Goal: Task Accomplishment & Management: Use online tool/utility

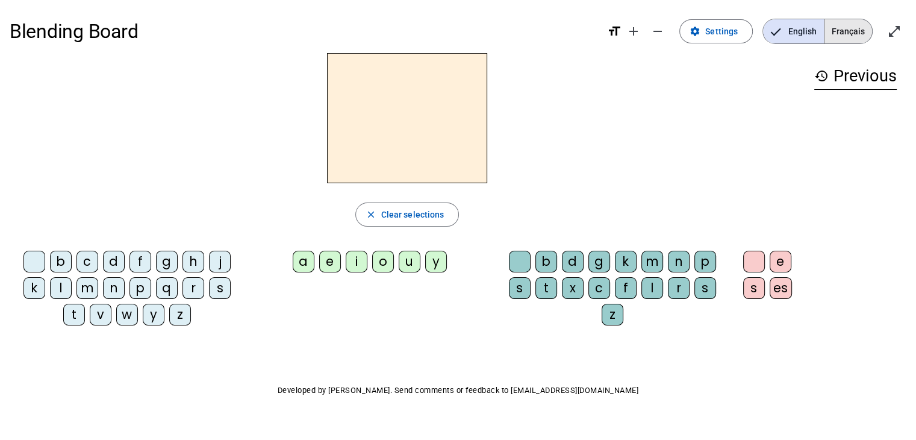
click at [844, 30] on span "Français" at bounding box center [849, 31] width 48 height 24
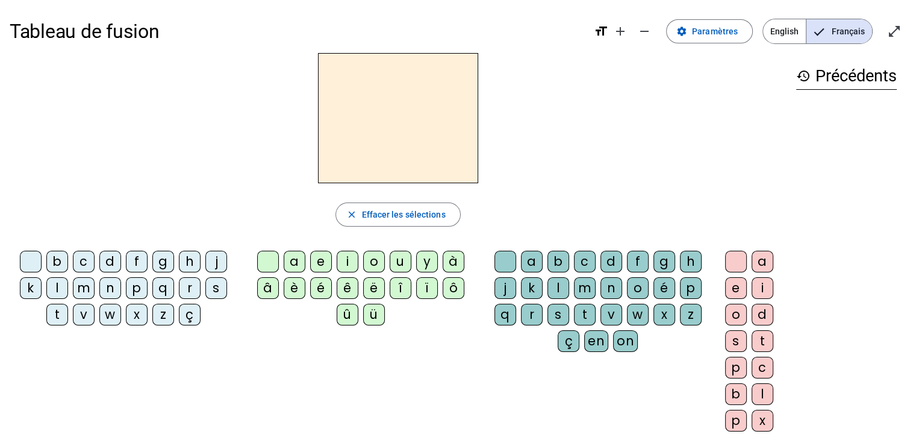
click at [83, 289] on div "m" at bounding box center [84, 288] width 22 height 22
click at [294, 263] on div "a" at bounding box center [295, 262] width 22 height 22
click at [559, 290] on div "l" at bounding box center [559, 288] width 22 height 22
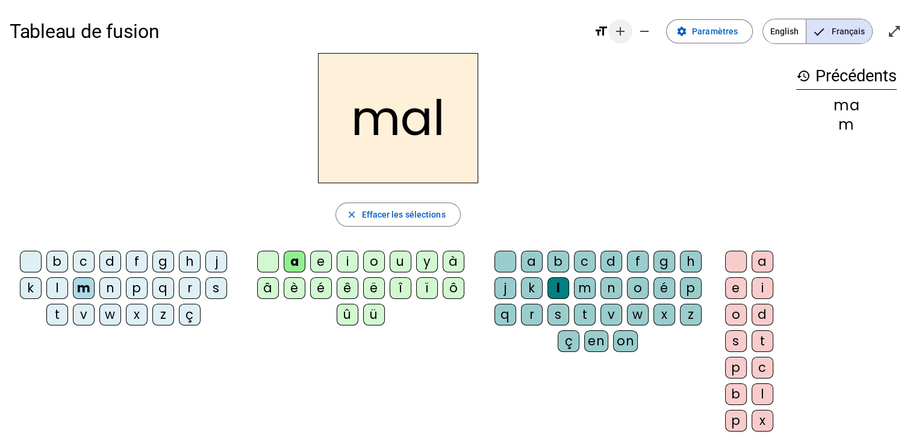
click at [622, 33] on mat-icon "add" at bounding box center [620, 31] width 14 height 14
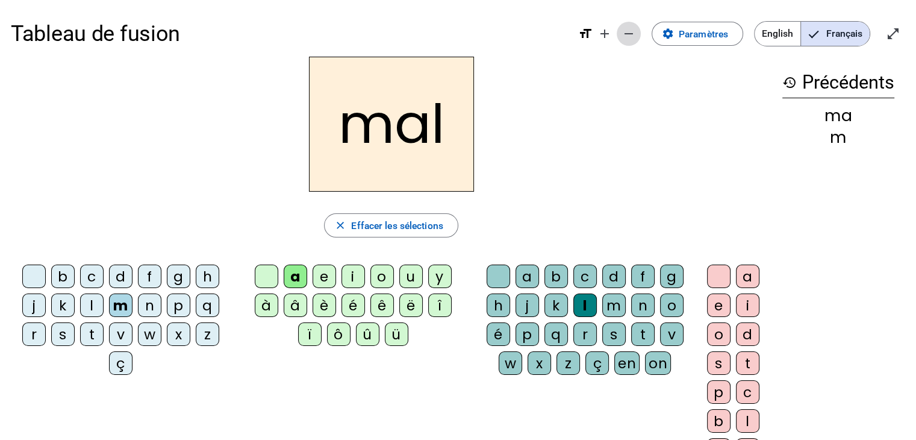
click at [627, 33] on mat-icon "remove" at bounding box center [629, 34] width 14 height 14
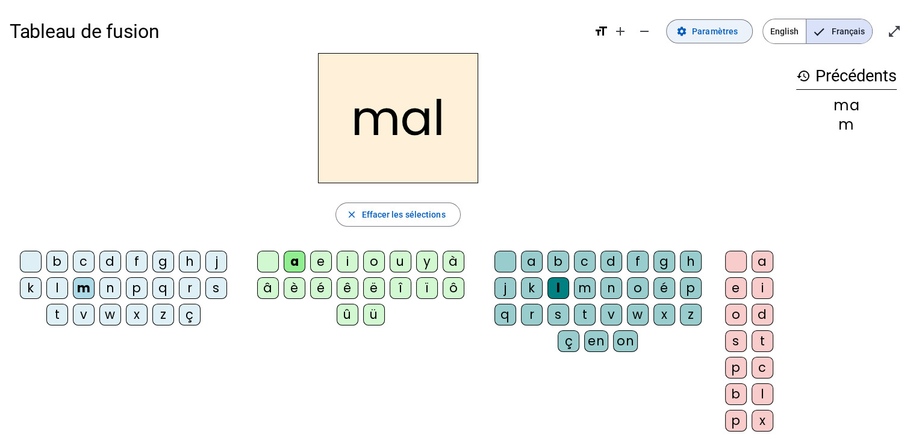
click at [715, 31] on span "Paramètres" at bounding box center [715, 31] width 46 height 14
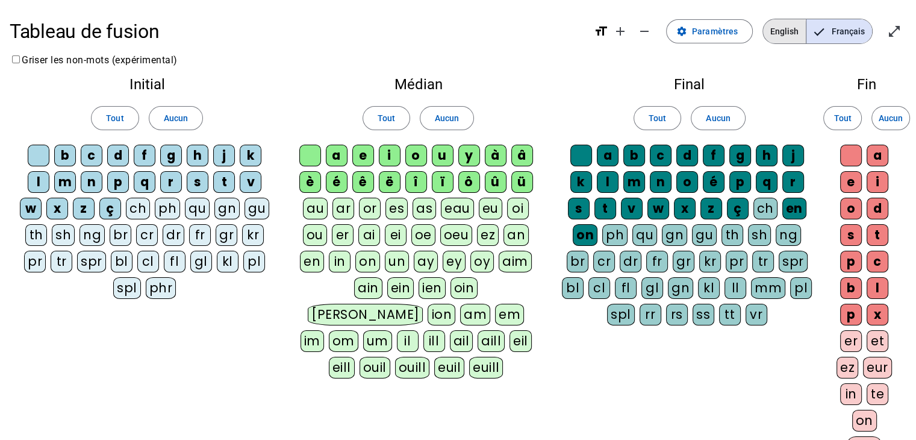
click at [776, 34] on span "English" at bounding box center [784, 31] width 43 height 24
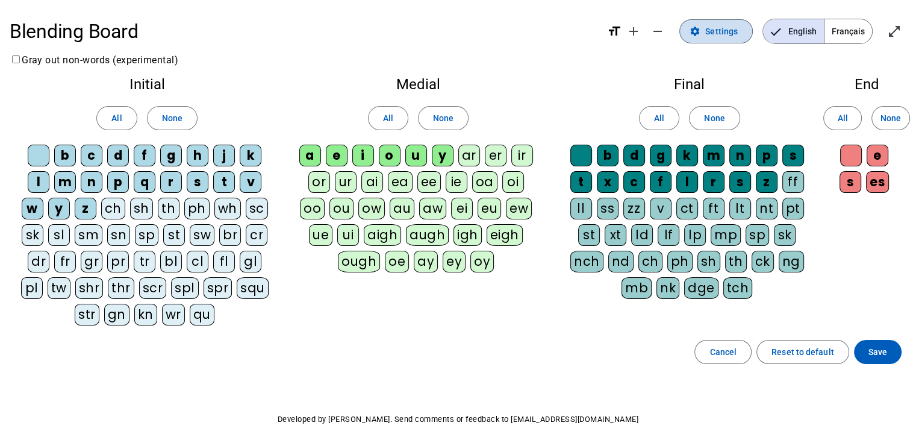
click at [712, 32] on span "Settings" at bounding box center [722, 31] width 33 height 14
click at [713, 32] on span "Settings" at bounding box center [722, 31] width 33 height 14
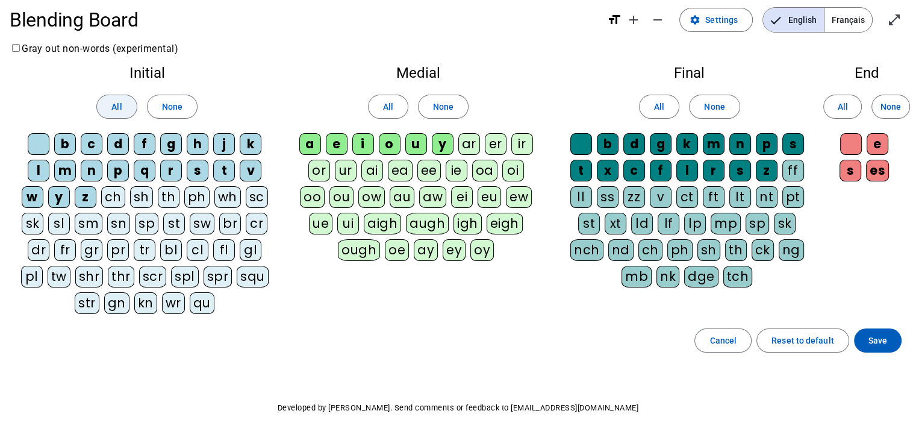
scroll to position [12, 0]
click at [117, 107] on span "All" at bounding box center [116, 106] width 10 height 14
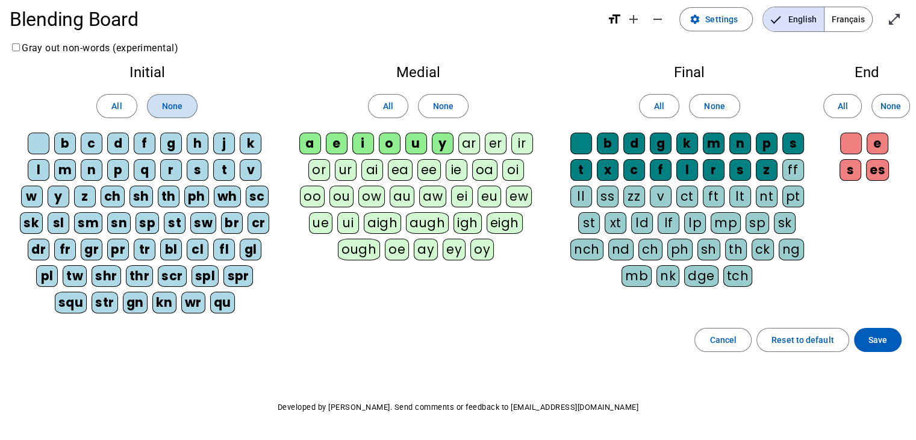
click at [171, 104] on span "None" at bounding box center [172, 106] width 20 height 14
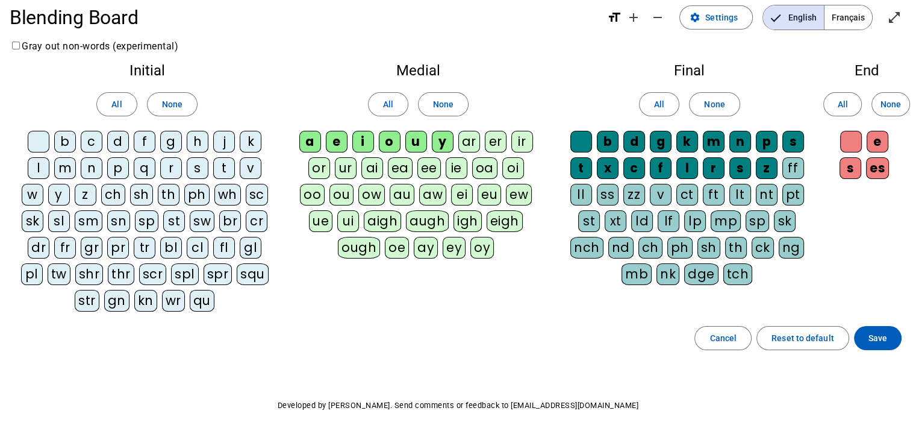
scroll to position [14, 0]
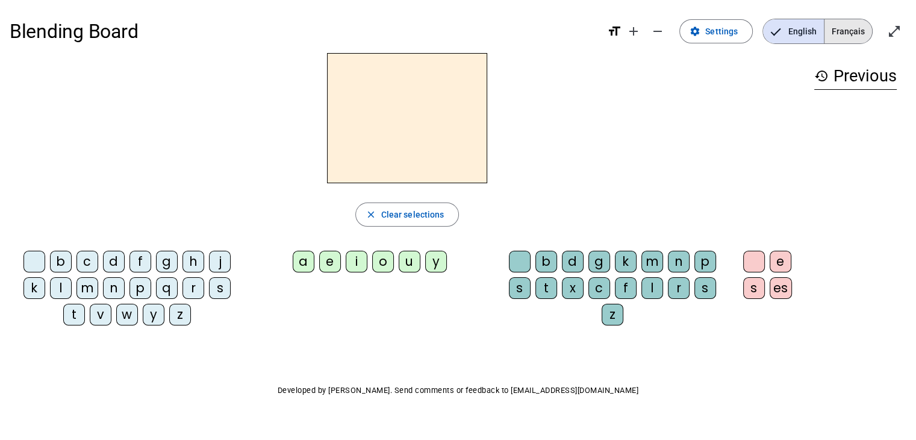
click at [848, 35] on span "Français" at bounding box center [849, 31] width 48 height 24
